Goal: Transaction & Acquisition: Purchase product/service

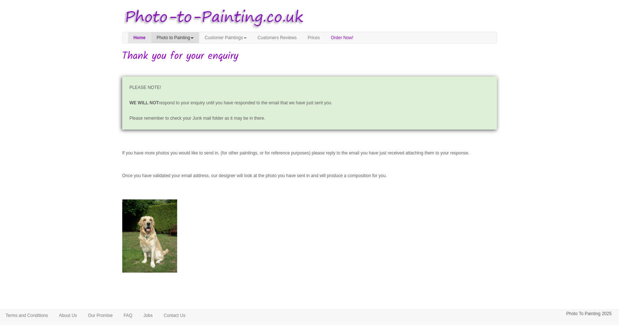
click at [171, 32] on link "Photo to Painting" at bounding box center [175, 37] width 48 height 11
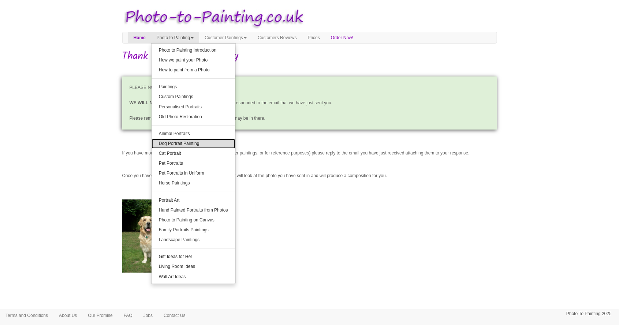
click at [176, 143] on link "Dog Portrait Painting" at bounding box center [194, 144] width 84 height 10
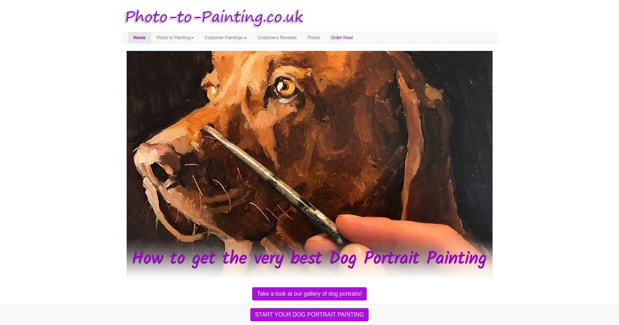
click at [326, 317] on button "START YOUR DOG PORTRAIT PAINTING" at bounding box center [309, 314] width 119 height 13
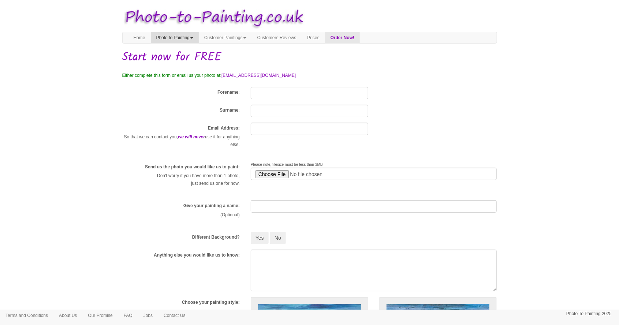
click at [178, 40] on link "Photo to Painting" at bounding box center [175, 37] width 48 height 11
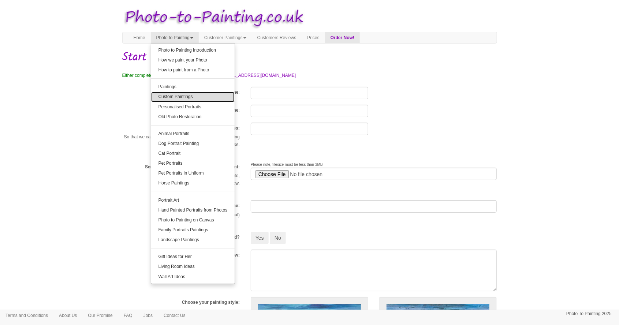
click at [172, 98] on link "Custom Paintings" at bounding box center [193, 97] width 84 height 10
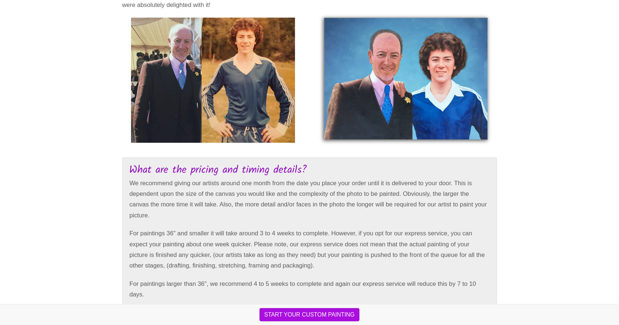
scroll to position [1236, 0]
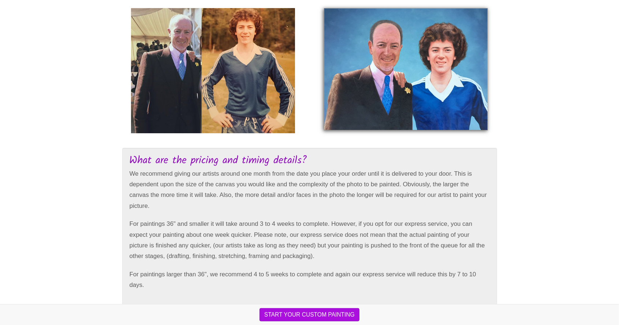
click at [372, 318] on link "personalised portraits" at bounding box center [359, 318] width 59 height 7
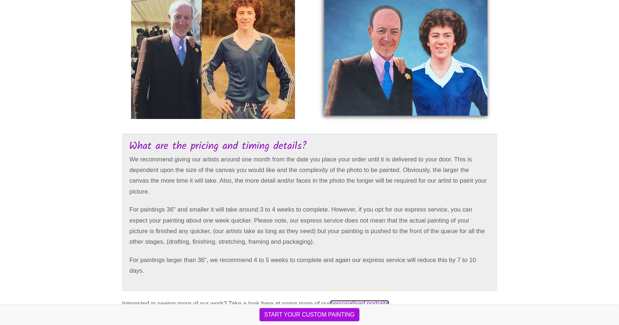
scroll to position [1269, 0]
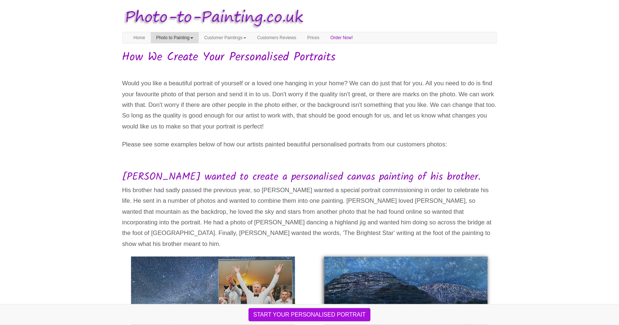
click at [186, 36] on link "Photo to Painting" at bounding box center [175, 37] width 48 height 11
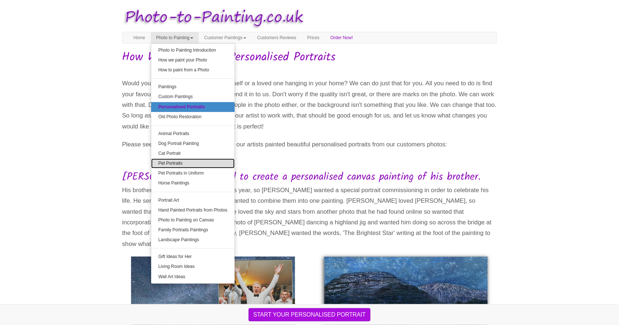
click at [168, 165] on link "Pet Portraits" at bounding box center [193, 164] width 84 height 10
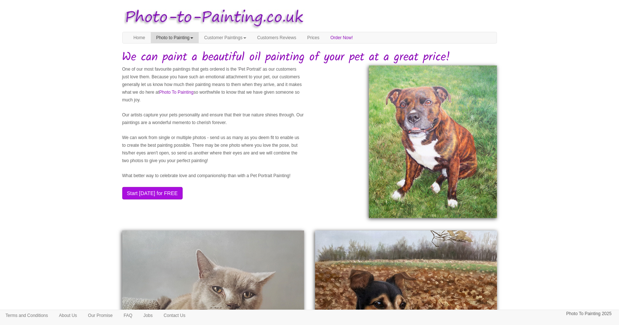
click at [174, 33] on link "Photo to Painting" at bounding box center [175, 37] width 48 height 11
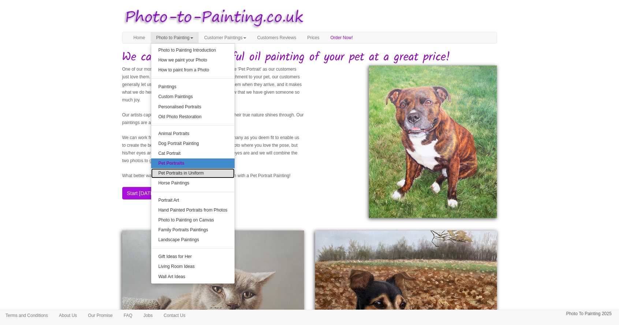
click at [185, 173] on link "Pet Portraits in Uniform" at bounding box center [193, 173] width 84 height 10
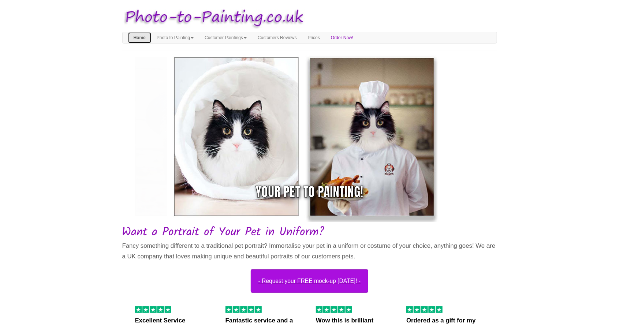
click at [133, 32] on link "Home" at bounding box center [139, 37] width 23 height 11
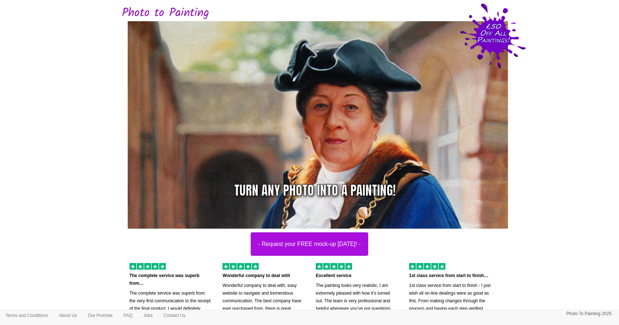
scroll to position [47, 0]
